Goal: Find specific page/section: Find specific page/section

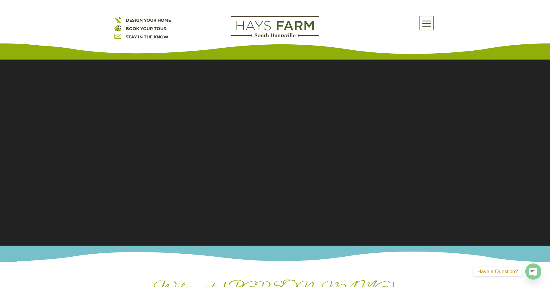
click at [425, 26] on span at bounding box center [427, 24] width 14 height 14
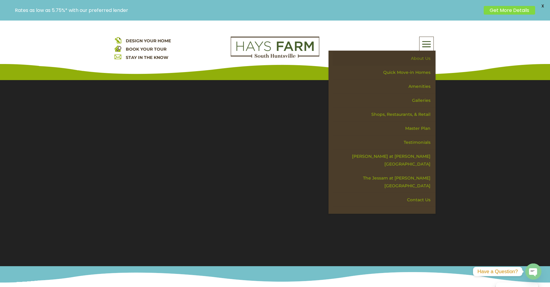
click at [424, 55] on link "About Us" at bounding box center [384, 58] width 103 height 14
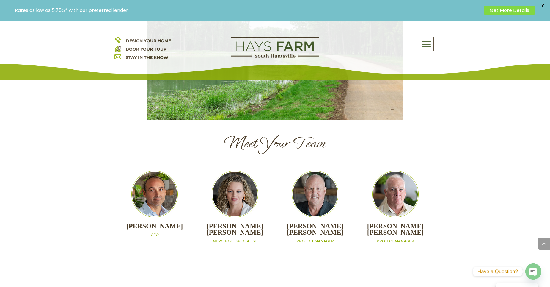
scroll to position [565, 0]
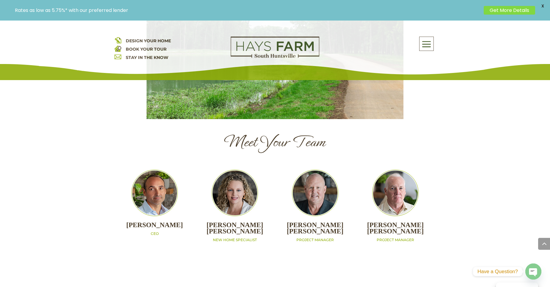
click at [427, 39] on span at bounding box center [427, 44] width 14 height 14
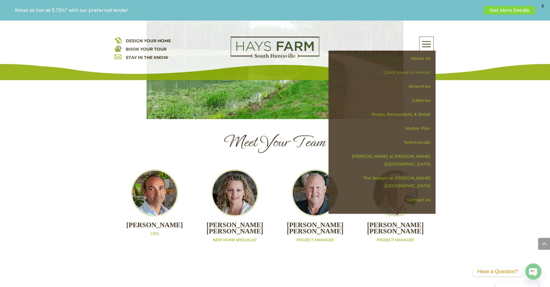
click at [416, 73] on link "Quick Move-in Homes" at bounding box center [384, 72] width 103 height 14
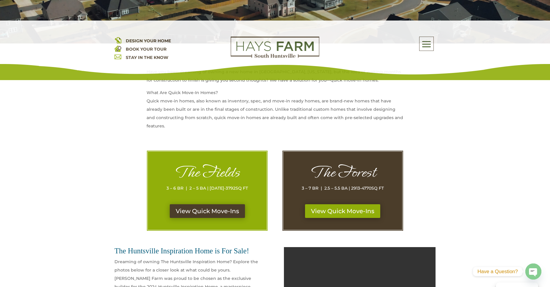
scroll to position [268, 0]
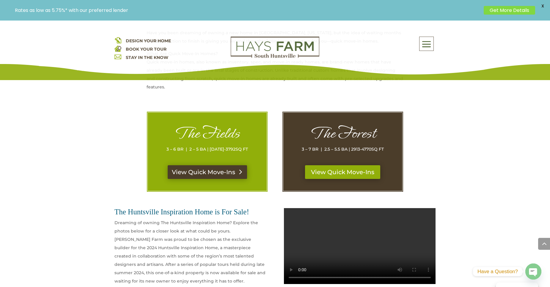
click at [215, 170] on link "View Quick Move-Ins" at bounding box center [207, 172] width 79 height 14
click at [350, 171] on link "View Quick Move-Ins" at bounding box center [342, 172] width 79 height 14
